Goal: Information Seeking & Learning: Learn about a topic

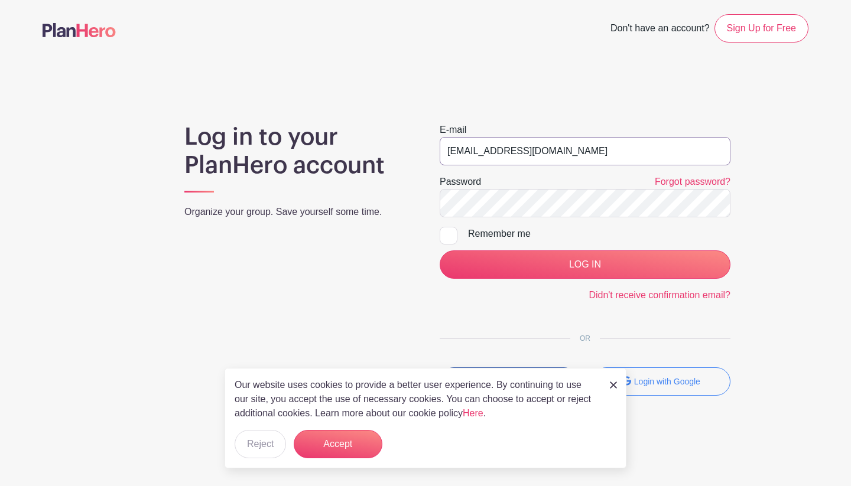
type input "[EMAIL_ADDRESS][DOMAIN_NAME]"
click at [566, 270] on input "LOG IN" at bounding box center [585, 265] width 291 height 28
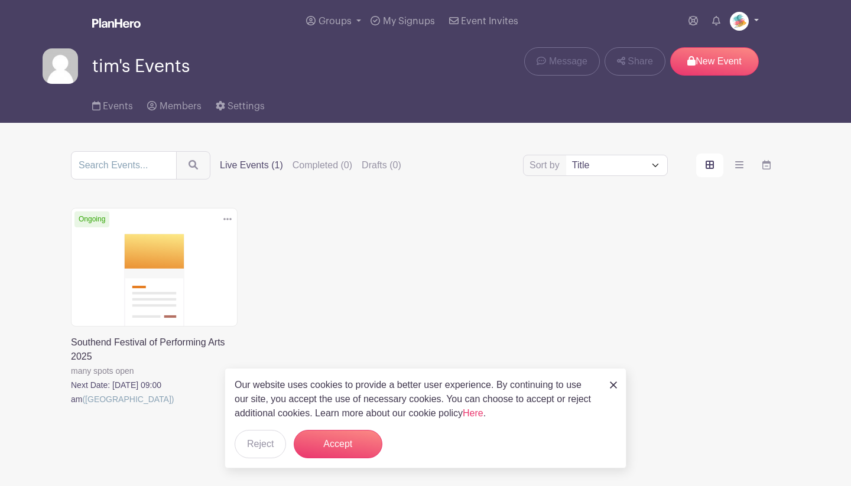
click at [758, 20] on link at bounding box center [744, 21] width 29 height 19
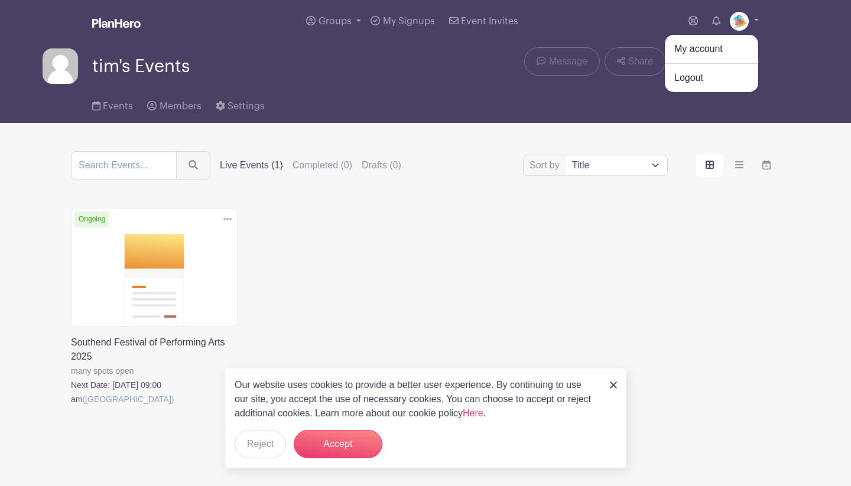
click at [774, 32] on div "Groups All Groups tim's Events My Signups Event Invites My account Logout" at bounding box center [425, 21] width 780 height 43
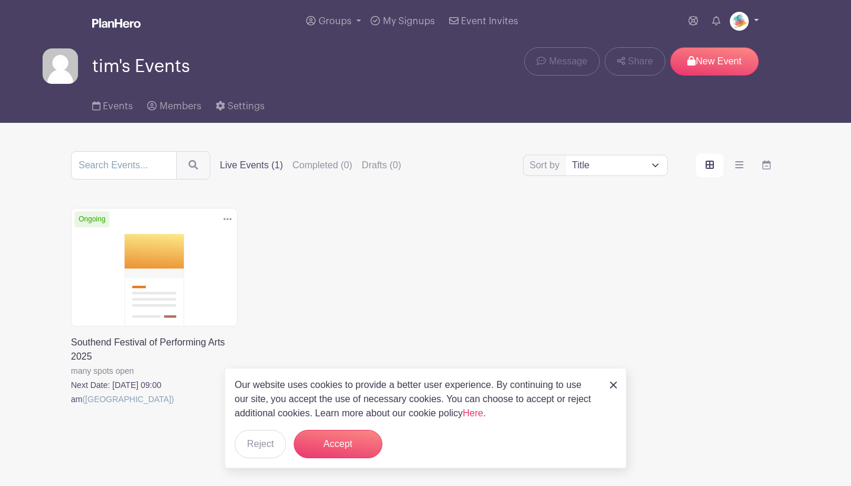
click at [758, 20] on link at bounding box center [744, 21] width 29 height 19
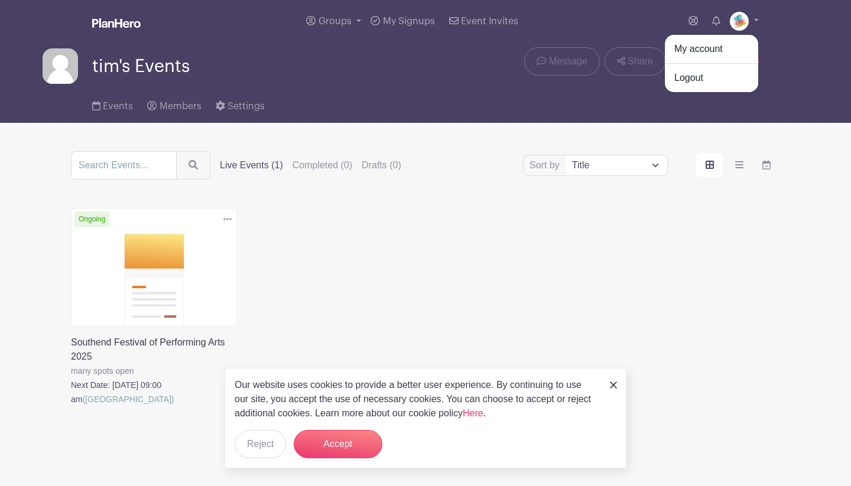
click at [770, 31] on div "Groups All Groups tim's Events My Signups Event Invites My account Logout" at bounding box center [425, 21] width 780 height 43
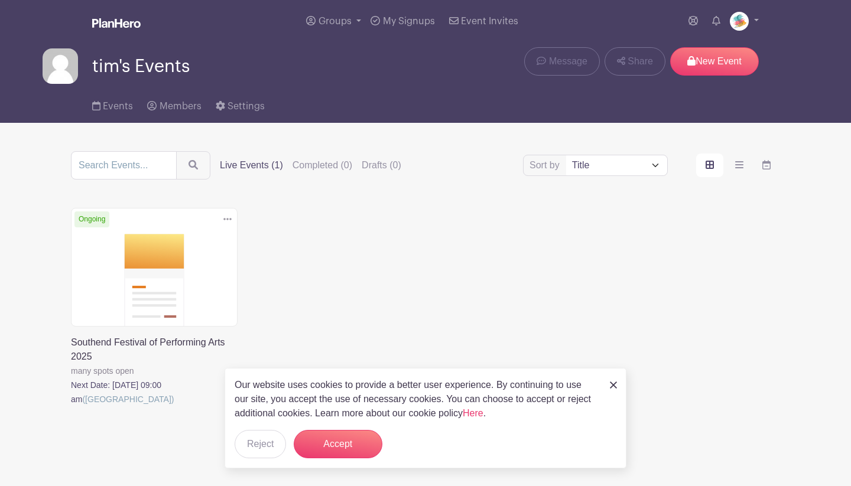
click at [71, 407] on link at bounding box center [71, 407] width 0 height 0
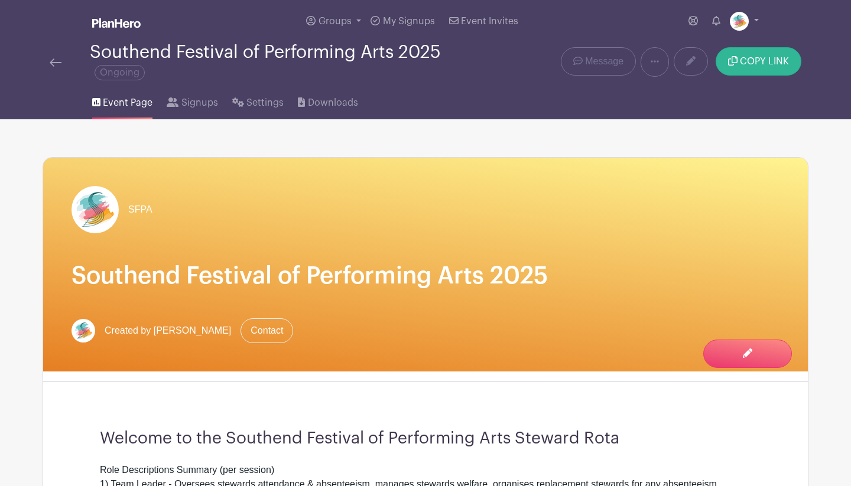
click at [769, 59] on span "COPY LINK" at bounding box center [764, 61] width 49 height 9
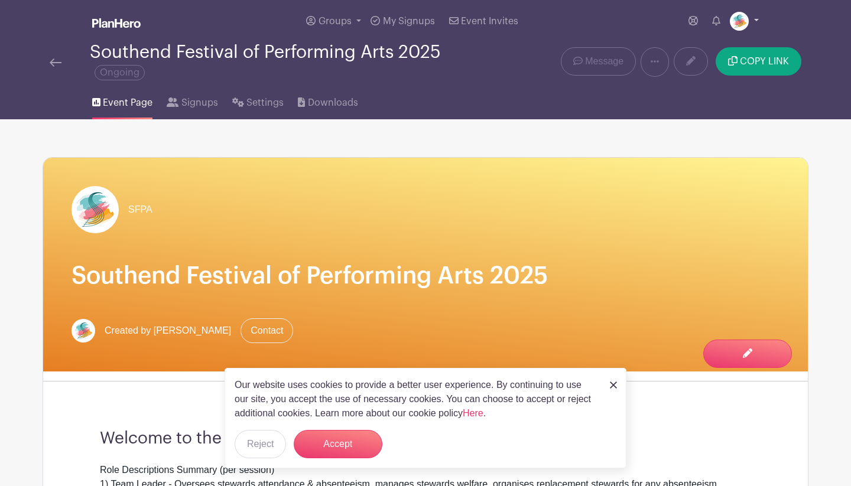
click at [756, 18] on link at bounding box center [744, 21] width 29 height 19
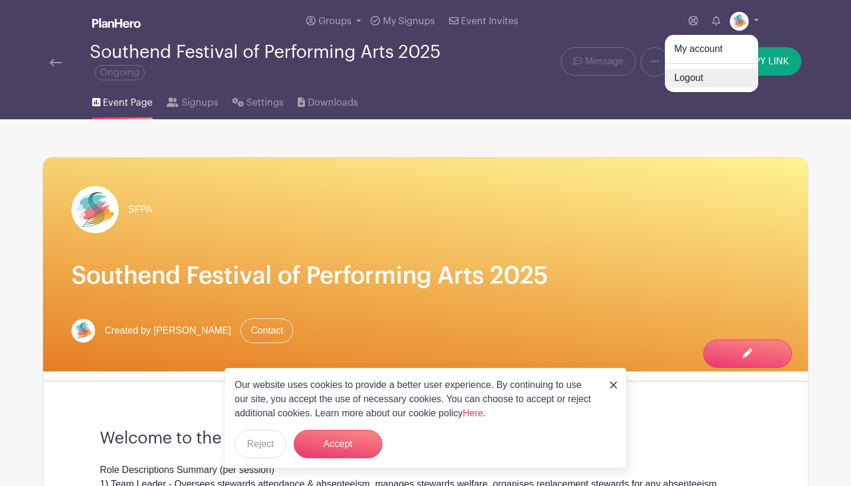
click at [702, 77] on link "Logout" at bounding box center [711, 78] width 93 height 19
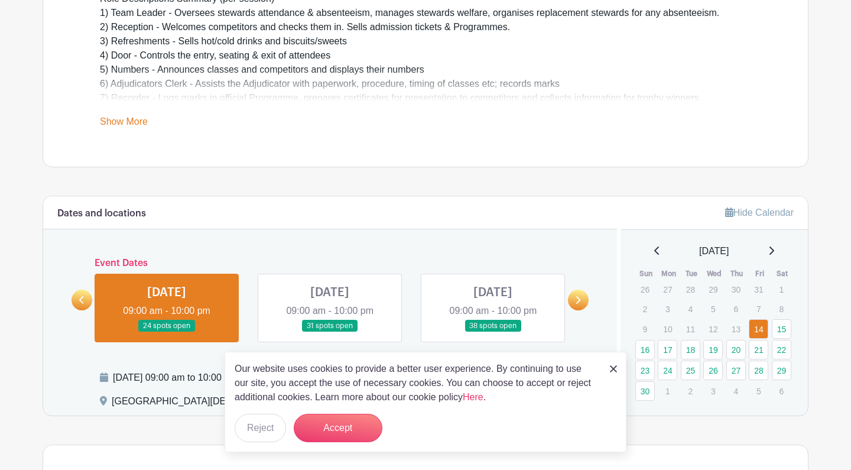
scroll to position [410, 0]
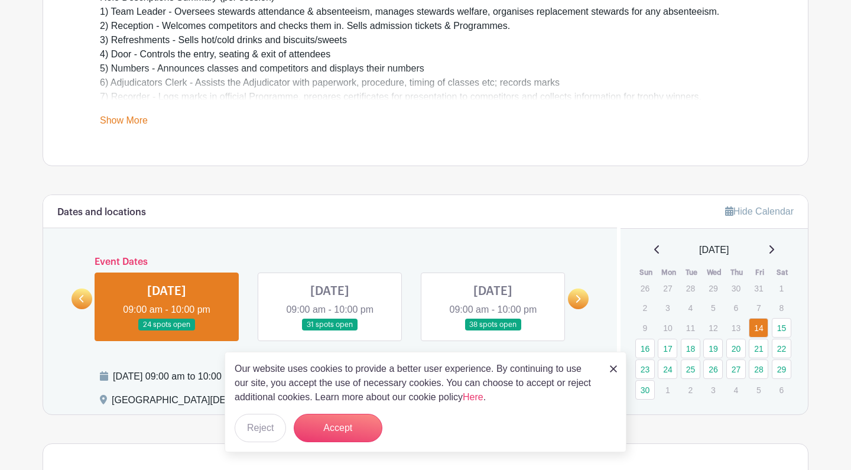
click at [610, 368] on img at bounding box center [613, 368] width 7 height 7
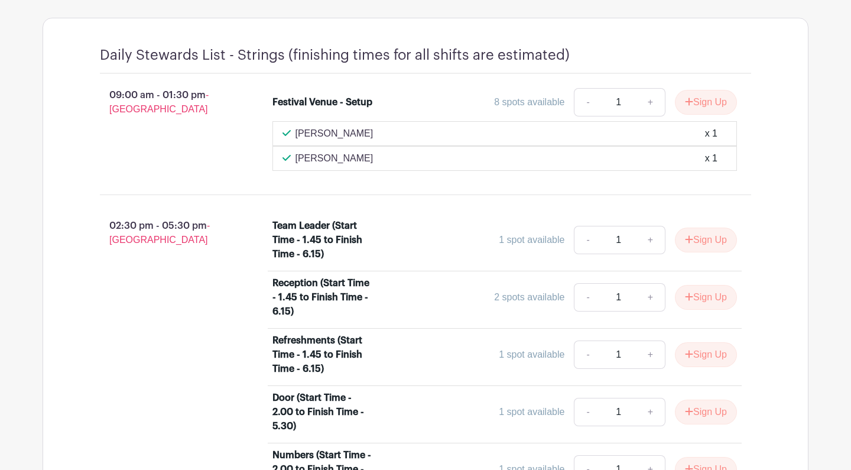
scroll to position [722, 0]
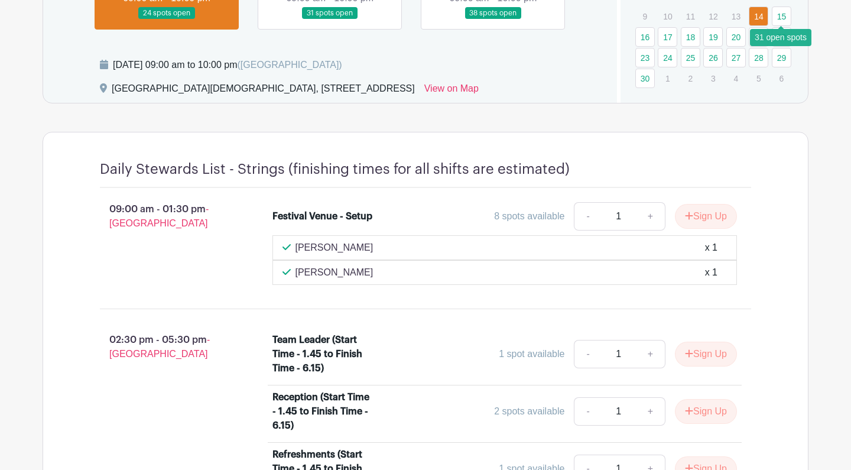
click at [777, 14] on link "15" at bounding box center [782, 17] width 20 height 20
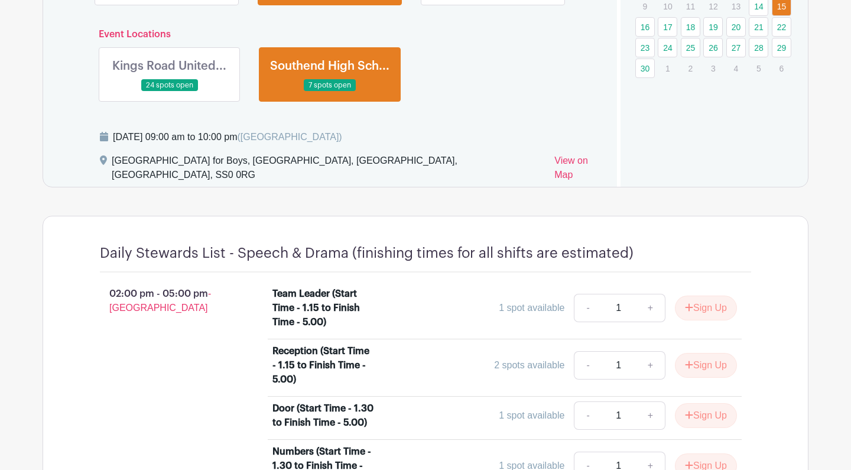
scroll to position [733, 0]
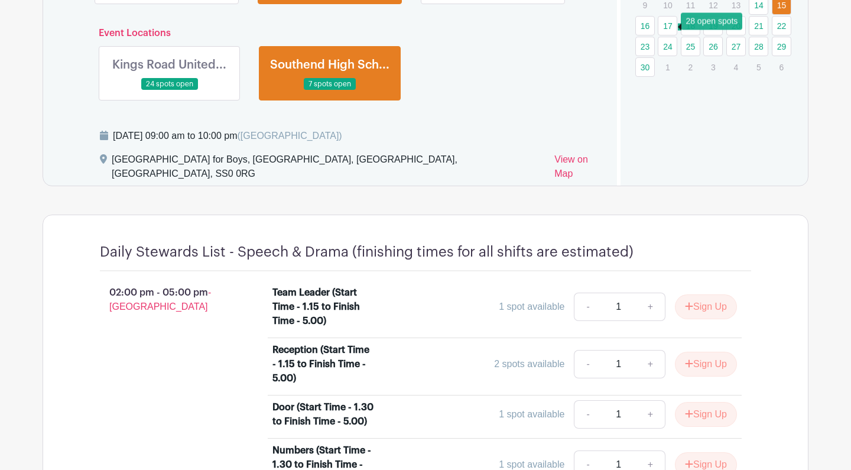
click at [671, 25] on link "17" at bounding box center [668, 26] width 20 height 20
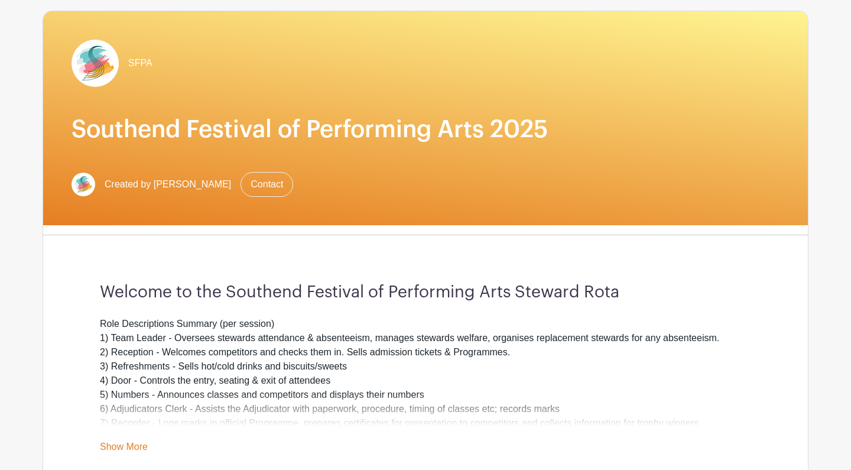
scroll to position [83, 0]
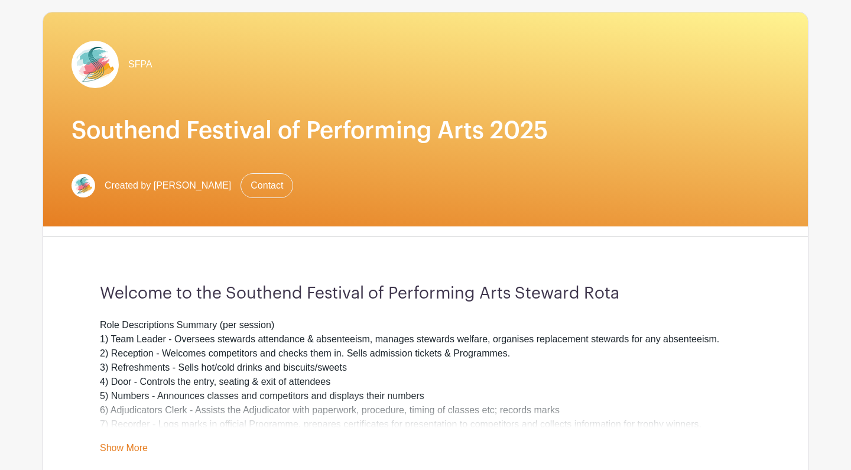
click at [138, 446] on link "Show More" at bounding box center [124, 450] width 48 height 15
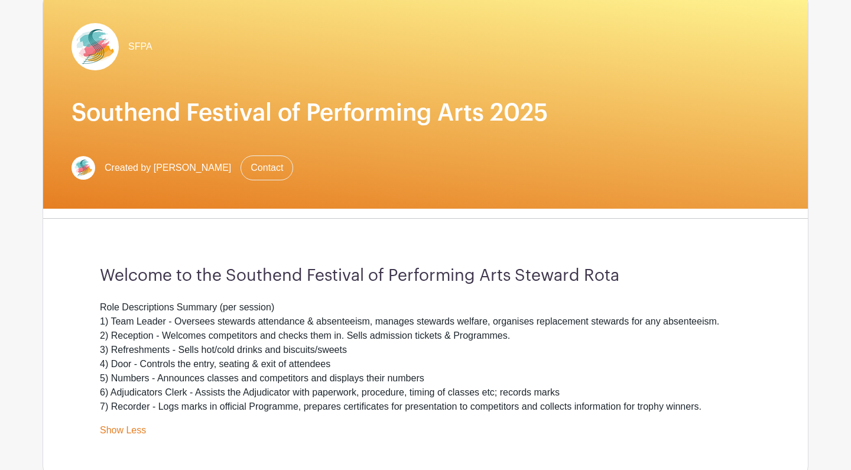
scroll to position [80, 0]
